Goal: Information Seeking & Learning: Find specific fact

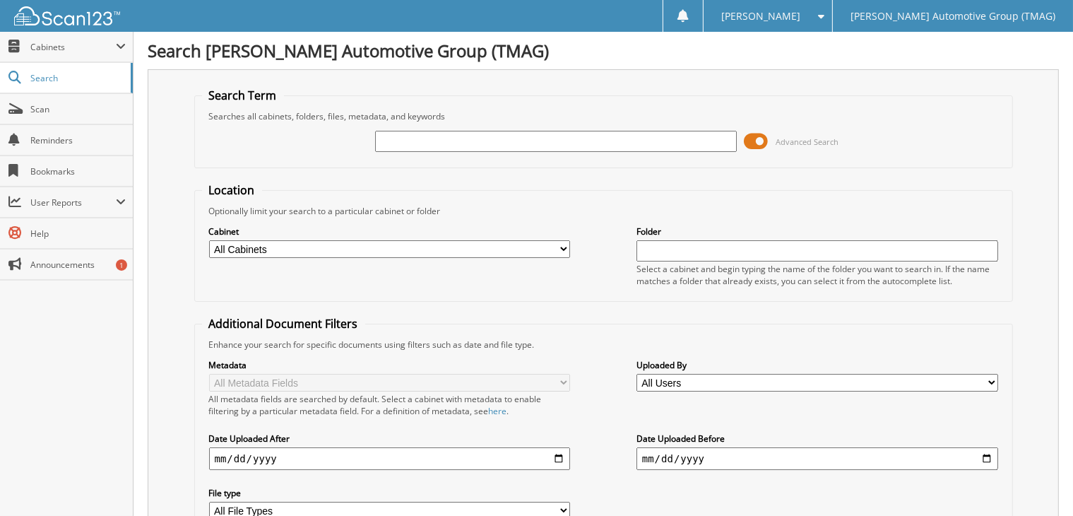
click at [763, 138] on span at bounding box center [756, 141] width 24 height 21
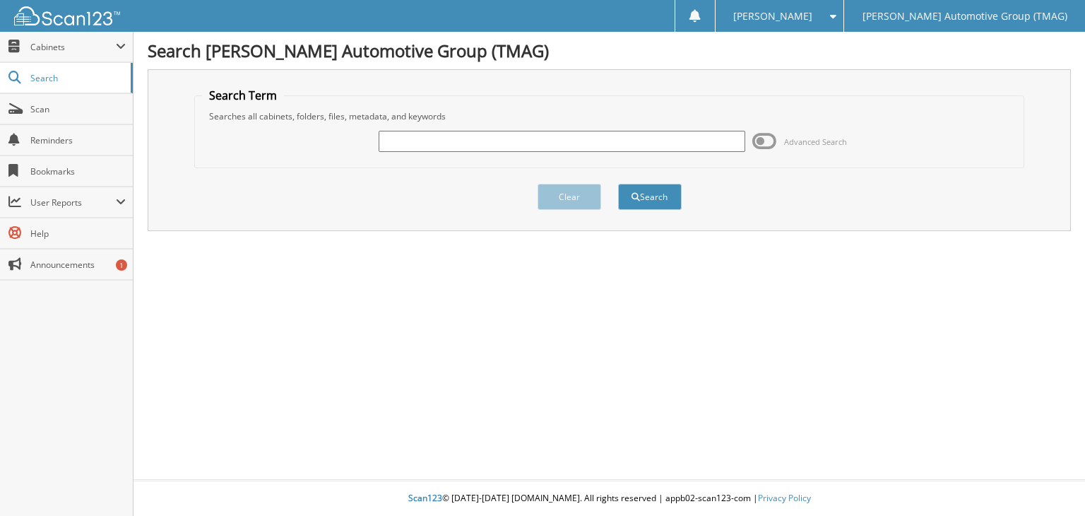
click at [518, 140] on input "text" at bounding box center [562, 141] width 367 height 21
type input "5201448"
click at [618, 184] on button "Search" at bounding box center [650, 197] width 64 height 26
